Goal: Transaction & Acquisition: Purchase product/service

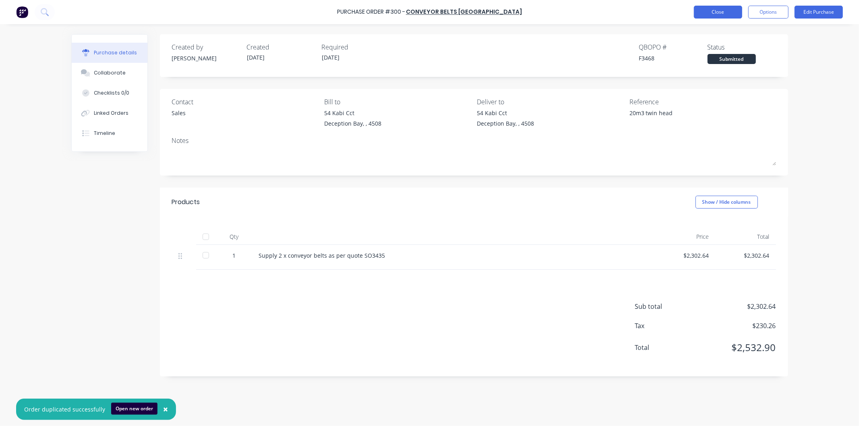
click at [727, 10] on button "Close" at bounding box center [718, 12] width 48 height 13
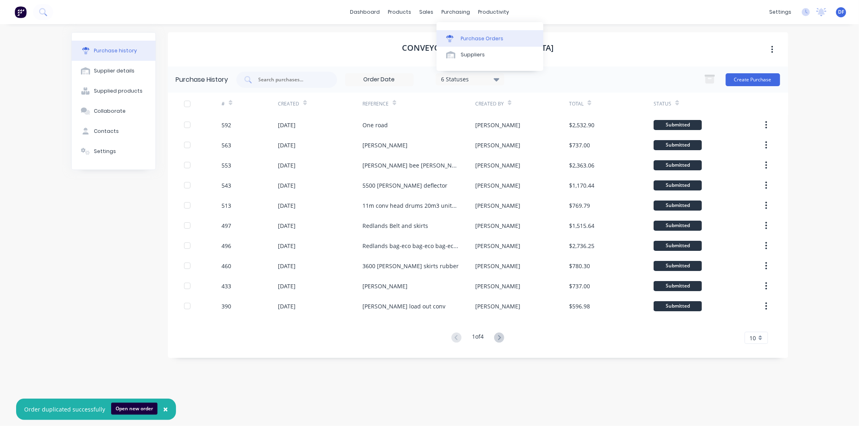
click at [472, 39] on div "Purchase Orders" at bounding box center [482, 38] width 43 height 7
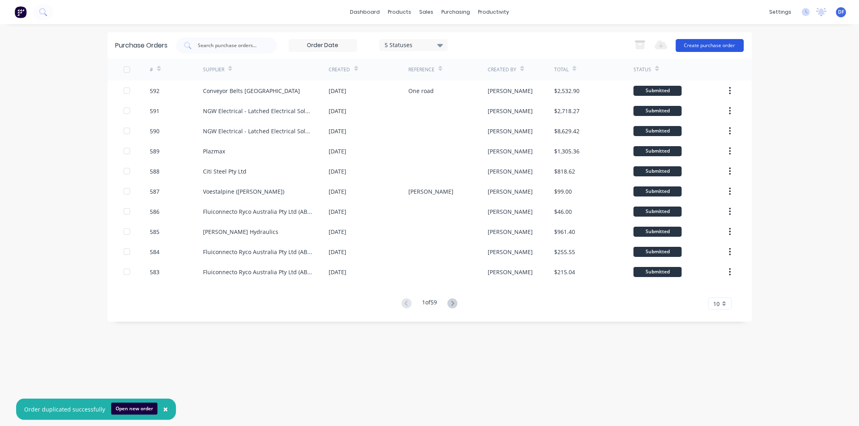
click at [702, 43] on button "Create purchase order" at bounding box center [710, 45] width 68 height 13
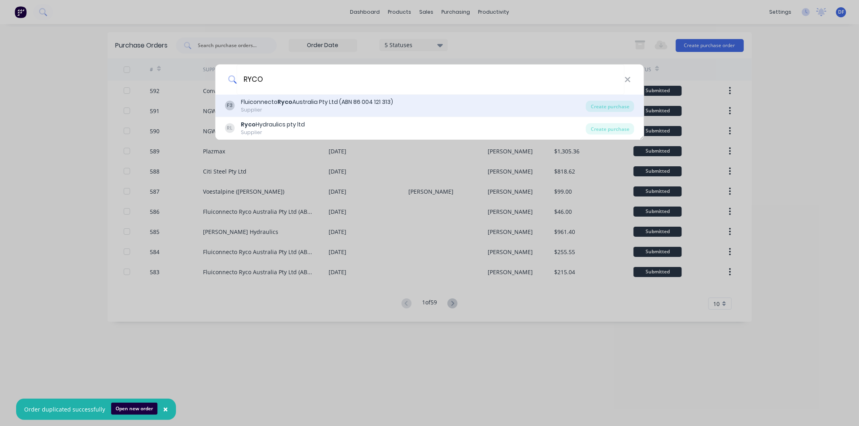
type input "RYCO"
click at [295, 101] on div "Fluiconnecto Ryco Australia Pty Ltd (ABN 86 004 121 313)" at bounding box center [317, 102] width 152 height 8
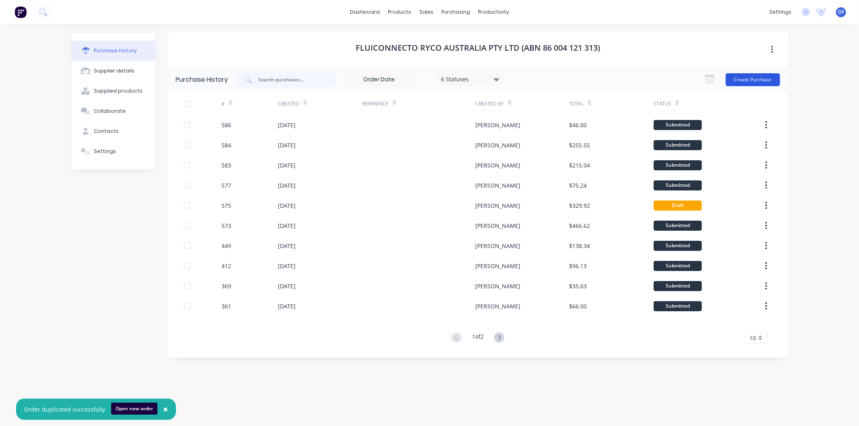
click at [758, 79] on button "Create Purchase" at bounding box center [753, 79] width 54 height 13
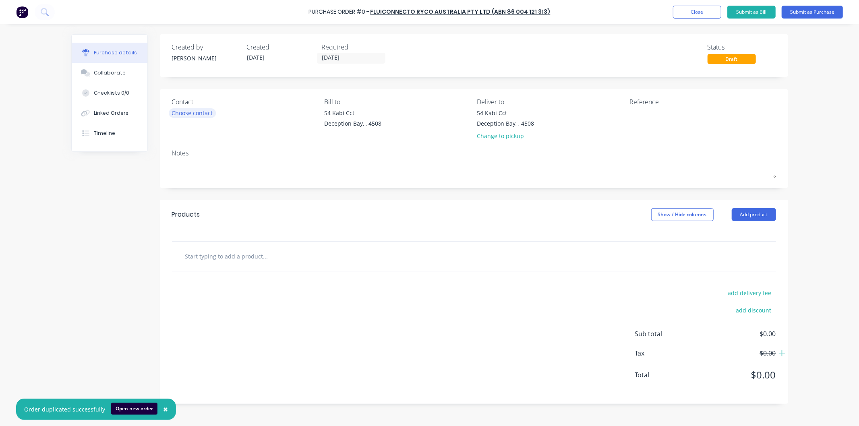
click at [174, 111] on div "Choose contact" at bounding box center [192, 113] width 41 height 8
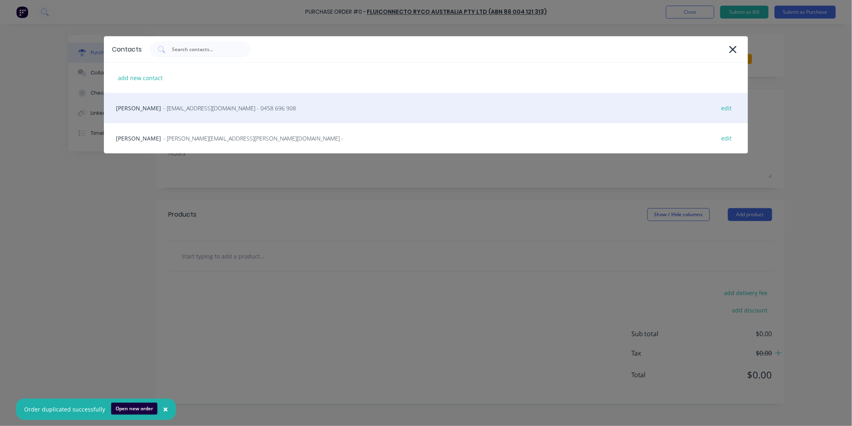
click at [180, 109] on span "- [EMAIL_ADDRESS][DOMAIN_NAME] - 0458 696 908" at bounding box center [229, 108] width 133 height 8
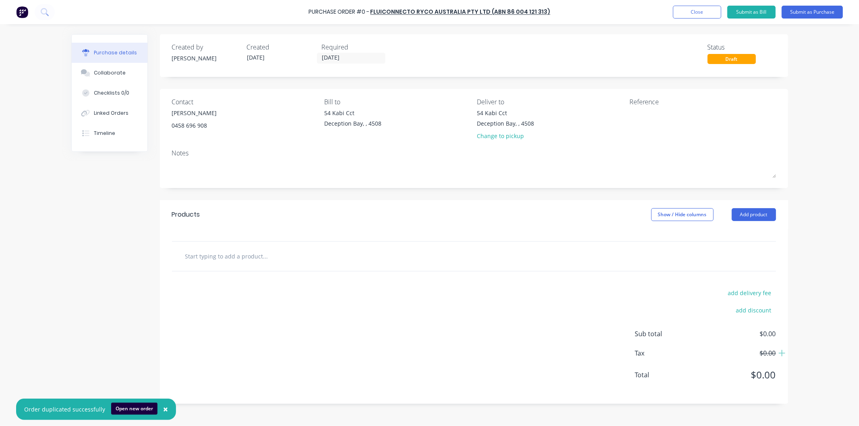
click at [227, 257] on input "text" at bounding box center [265, 256] width 161 height 16
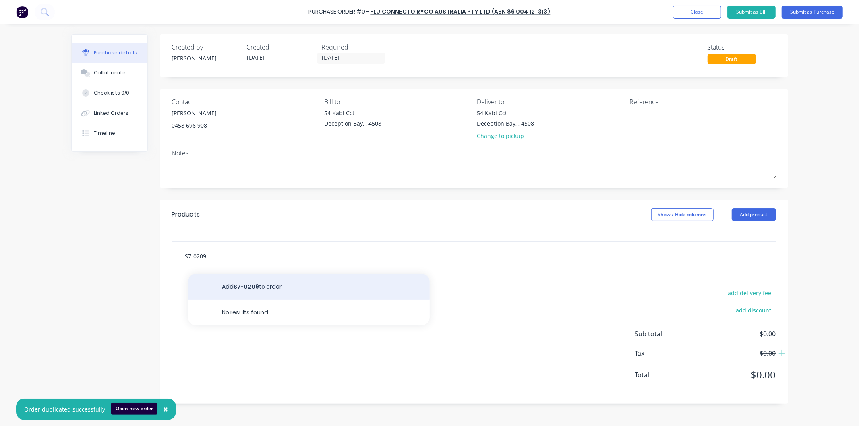
type input "S7-0209"
click at [249, 287] on button "Add S7-0209 to order" at bounding box center [309, 287] width 242 height 26
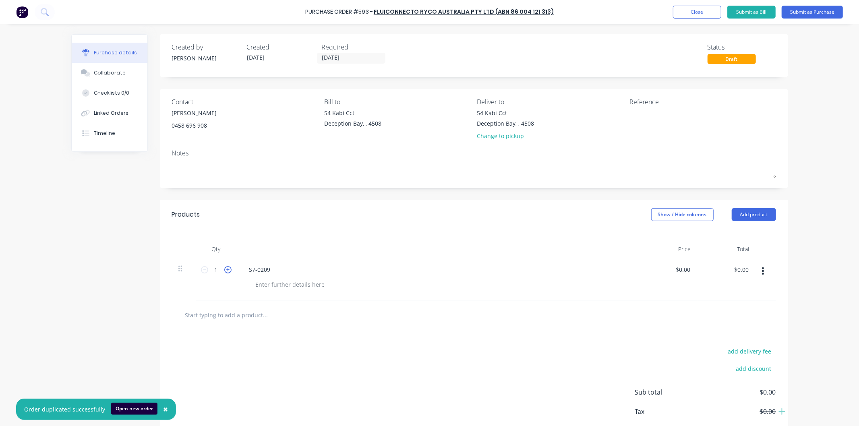
click at [225, 268] on icon at bounding box center [227, 269] width 7 height 7
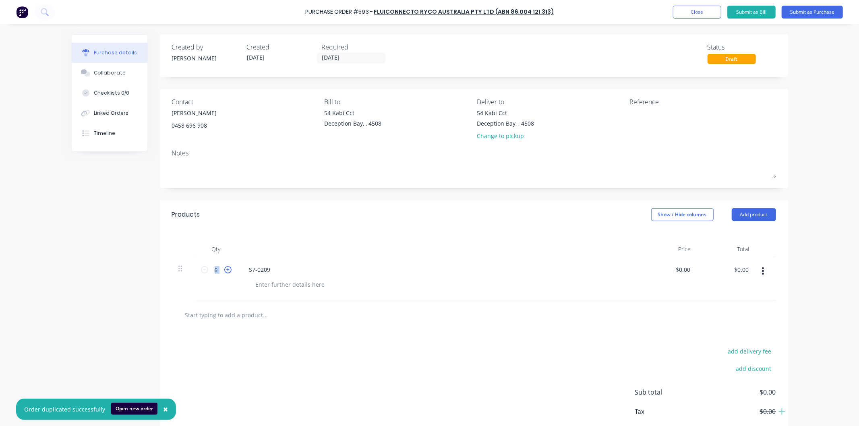
click at [225, 268] on icon at bounding box center [227, 269] width 7 height 7
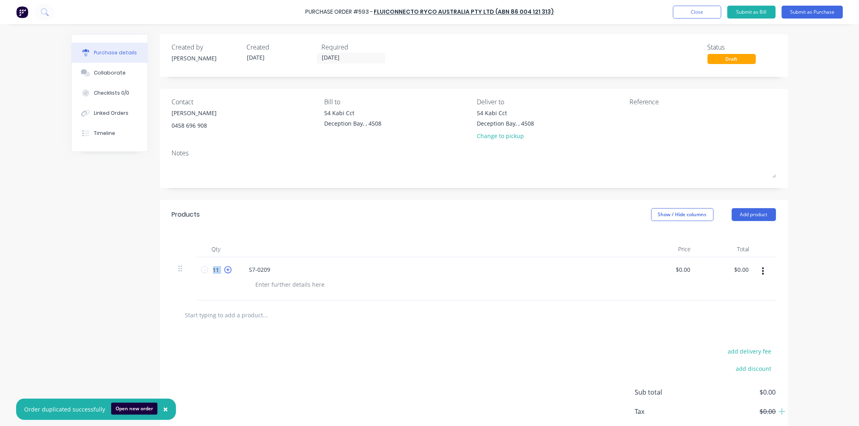
click at [225, 268] on icon at bounding box center [227, 269] width 7 height 7
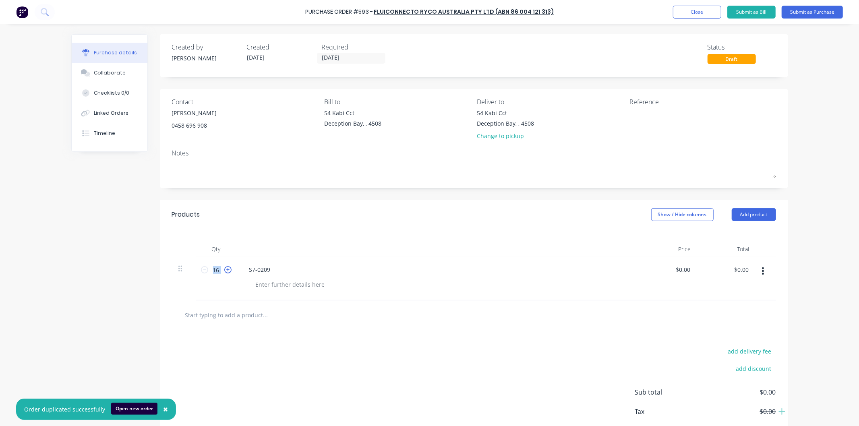
click at [225, 268] on icon at bounding box center [227, 269] width 7 height 7
click at [224, 268] on icon at bounding box center [227, 269] width 7 height 7
type input "20"
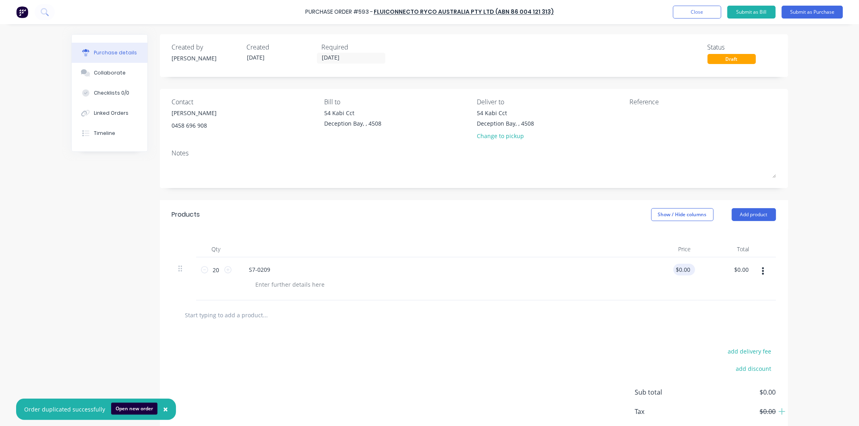
drag, startPoint x: 689, startPoint y: 267, endPoint x: 671, endPoint y: 270, distance: 18.1
click at [673, 270] on div "$0.00 $0.00" at bounding box center [684, 270] width 22 height 12
drag, startPoint x: 688, startPoint y: 270, endPoint x: 668, endPoint y: 267, distance: 20.3
click at [668, 267] on div "0.00 0.00" at bounding box center [668, 278] width 58 height 43
type input "$2.75"
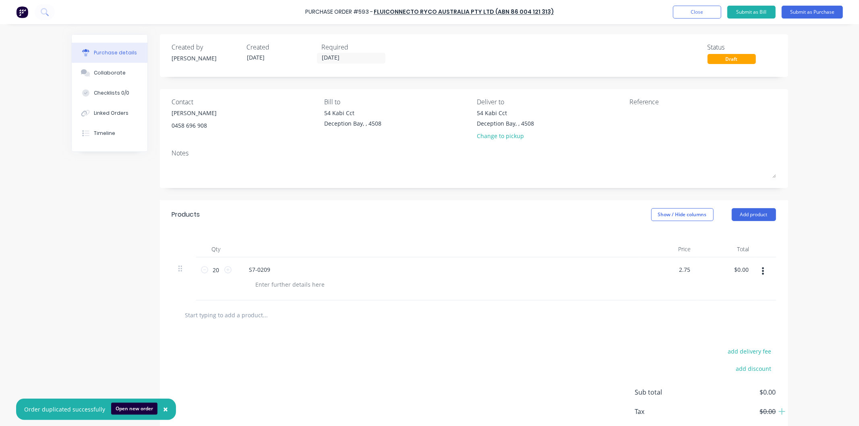
type input "$55.00"
click at [654, 266] on div "$2.75 2.75" at bounding box center [668, 278] width 58 height 43
click at [801, 11] on button "Submit as Purchase" at bounding box center [812, 12] width 61 height 13
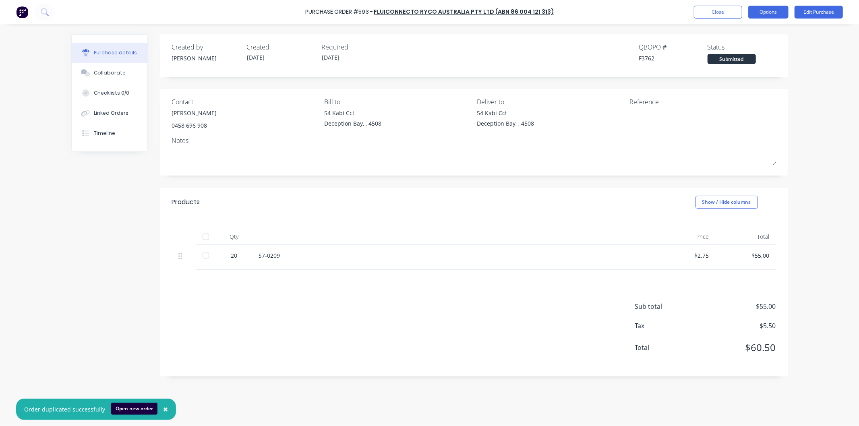
click at [768, 11] on button "Options" at bounding box center [768, 12] width 40 height 13
click at [745, 29] on div "Print / Email" at bounding box center [750, 33] width 62 height 12
click at [746, 49] on div "With pricing" at bounding box center [750, 49] width 62 height 12
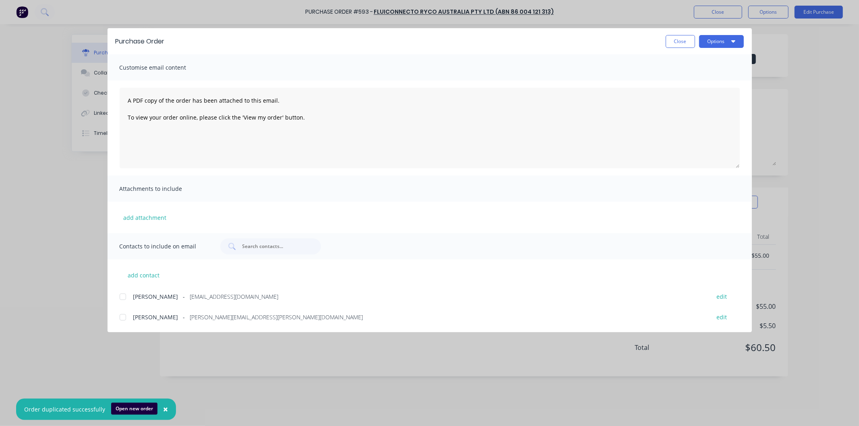
click at [124, 295] on div at bounding box center [123, 297] width 16 height 16
click at [719, 41] on button "Options" at bounding box center [721, 41] width 45 height 13
click at [686, 90] on div "Email" at bounding box center [706, 94] width 62 height 12
